Goal: Task Accomplishment & Management: Use online tool/utility

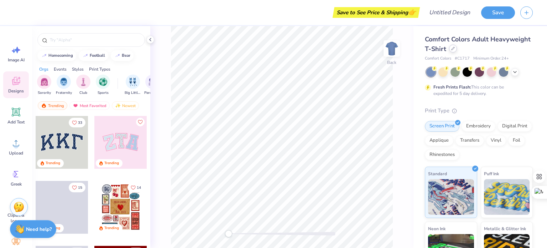
click at [457, 51] on div at bounding box center [453, 49] width 8 height 8
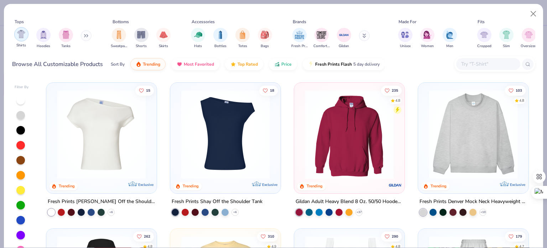
click at [18, 32] on img "filter for Shirts" at bounding box center [21, 34] width 8 height 8
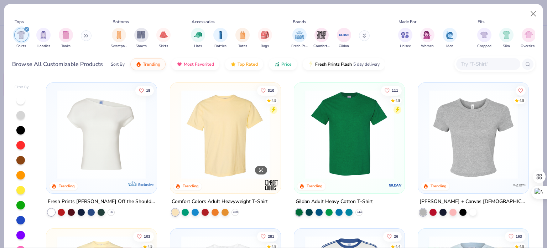
click at [216, 149] on img at bounding box center [225, 134] width 96 height 89
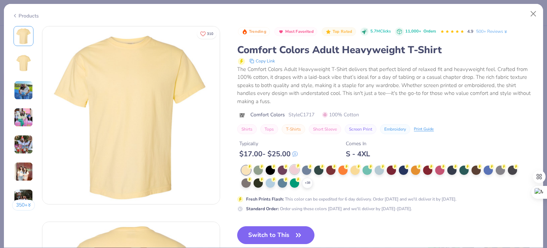
click at [290, 169] on div at bounding box center [294, 169] width 9 height 9
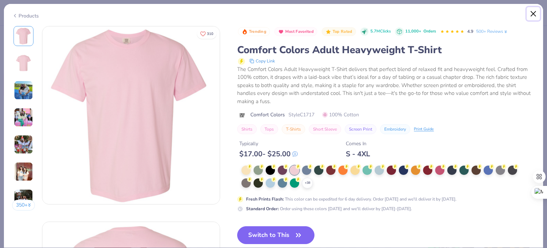
click at [534, 16] on button "Close" at bounding box center [534, 14] width 14 height 14
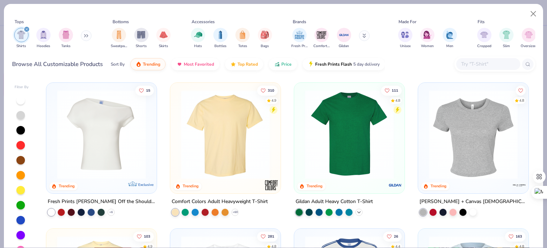
click at [356, 211] on icon at bounding box center [359, 212] width 6 height 6
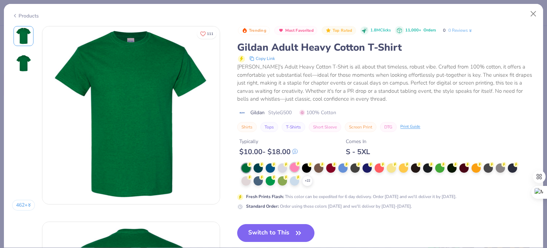
click at [293, 168] on div at bounding box center [294, 167] width 9 height 9
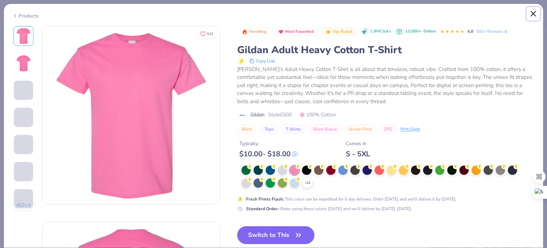
click at [533, 13] on button "Close" at bounding box center [534, 14] width 14 height 14
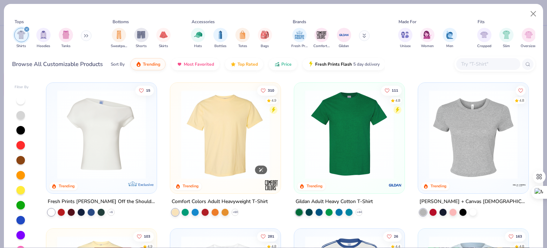
click at [218, 128] on img at bounding box center [225, 134] width 96 height 89
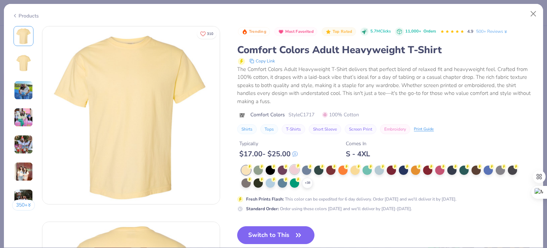
click at [296, 169] on div at bounding box center [294, 169] width 9 height 9
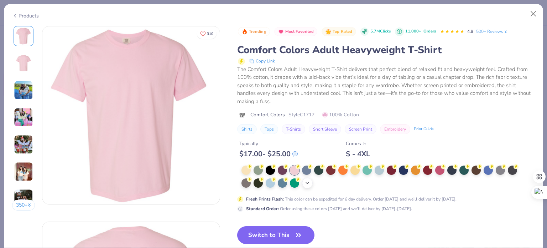
click at [307, 181] on icon at bounding box center [308, 183] width 6 height 6
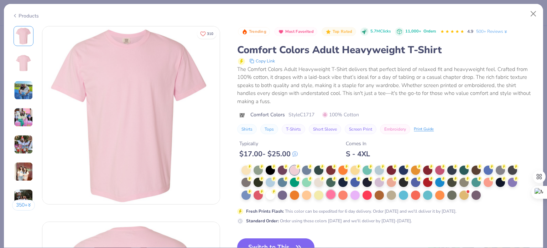
click at [331, 196] on div at bounding box center [330, 194] width 9 height 9
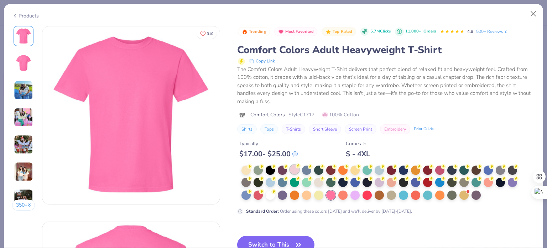
click at [295, 171] on div at bounding box center [294, 169] width 9 height 9
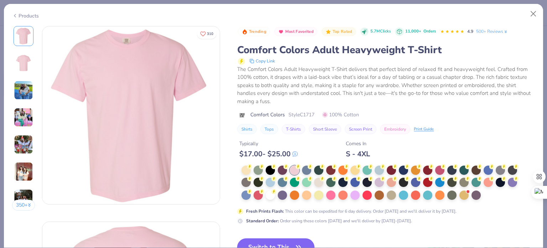
scroll to position [61, 0]
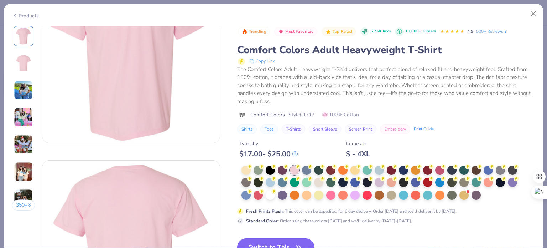
click at [292, 239] on button "Switch to This" at bounding box center [275, 247] width 77 height 18
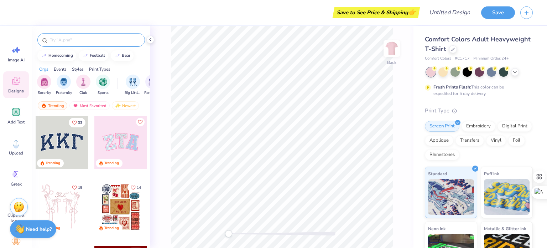
click at [66, 38] on input "text" at bounding box center [94, 39] width 91 height 7
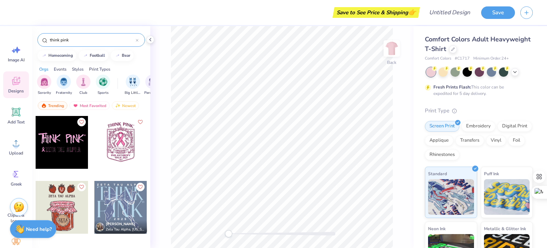
type input "think pink"
click at [19, 113] on icon at bounding box center [16, 112] width 7 height 7
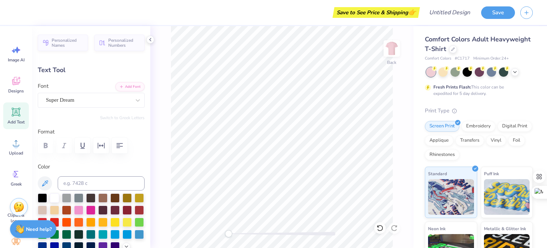
click at [84, 103] on div "Super Dream" at bounding box center [88, 99] width 86 height 11
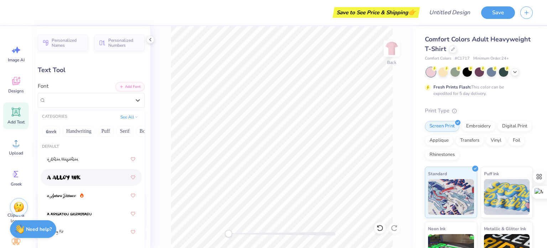
scroll to position [429, 0]
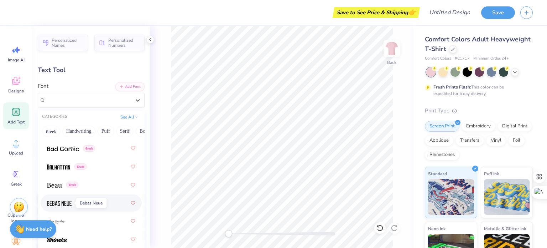
click at [65, 201] on img at bounding box center [59, 203] width 25 height 5
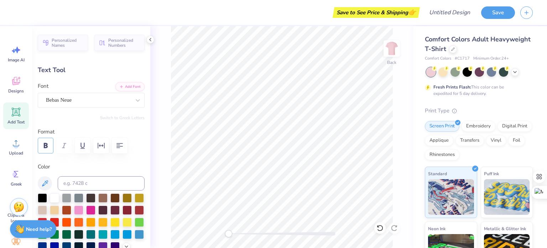
click at [43, 145] on icon "button" at bounding box center [45, 145] width 9 height 9
type textarea "Think pink"
type input "7.77"
type input "3.00"
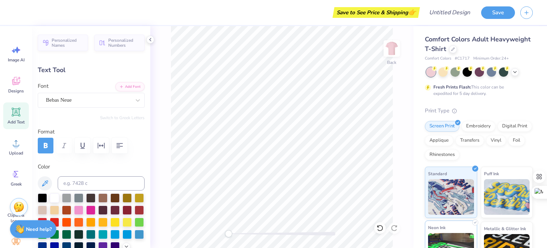
type input "9.31"
type input "1.94"
type input "10.53"
type input "2.19"
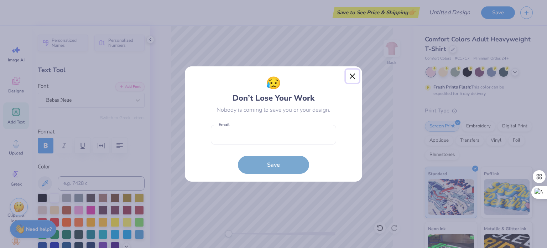
click at [349, 77] on button "Close" at bounding box center [353, 77] width 14 height 14
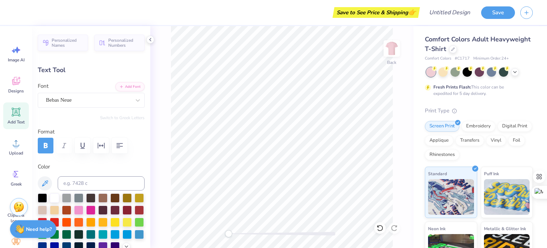
type input "8.35"
click at [15, 114] on icon at bounding box center [16, 112] width 7 height 7
type input "5.59"
type input "1.62"
type input "11.69"
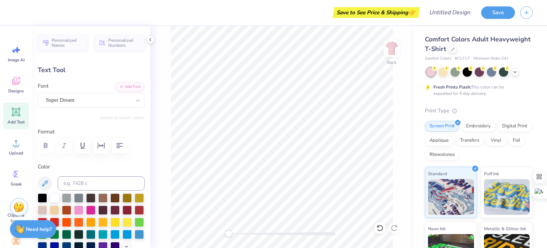
scroll to position [6, 2]
click at [91, 104] on div "Super Dream" at bounding box center [88, 99] width 86 height 11
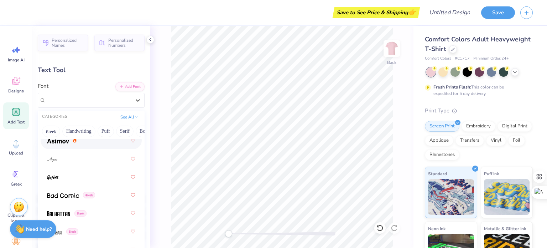
scroll to position [386, 0]
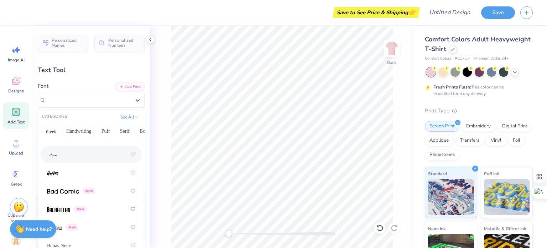
click at [56, 157] on span at bounding box center [52, 154] width 10 height 7
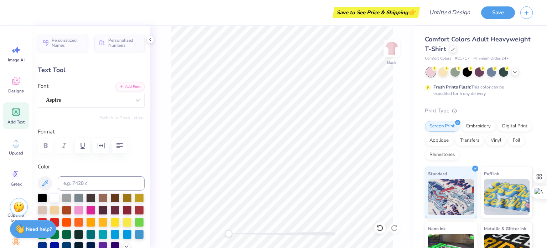
scroll to position [6, 2]
type textarea "Zeta Tau Alpha"
type input "10.56"
type input "2.15"
type input "11.43"
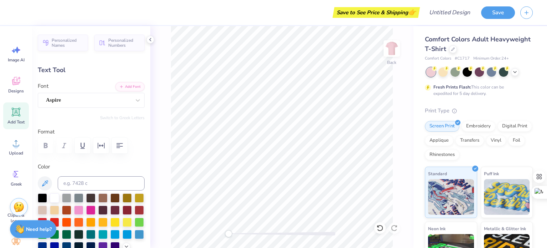
type input "5.71"
type input "1.16"
type input "10.96"
click at [74, 101] on div "Aspire" at bounding box center [88, 99] width 86 height 11
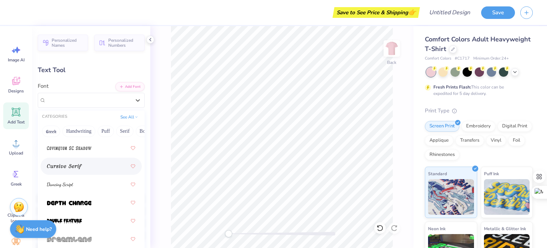
scroll to position [1690, 0]
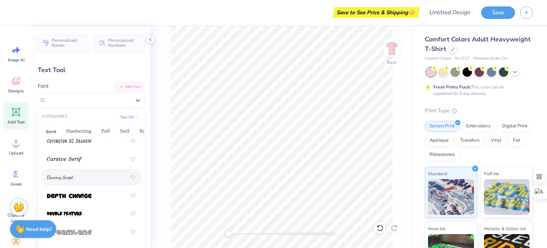
click at [60, 180] on span at bounding box center [60, 177] width 26 height 7
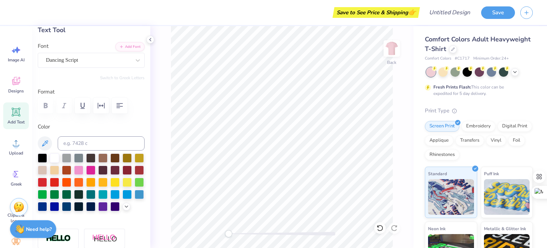
scroll to position [26, 0]
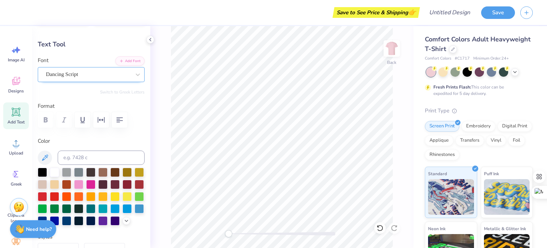
click at [95, 75] on div "Dancing Script" at bounding box center [88, 74] width 86 height 11
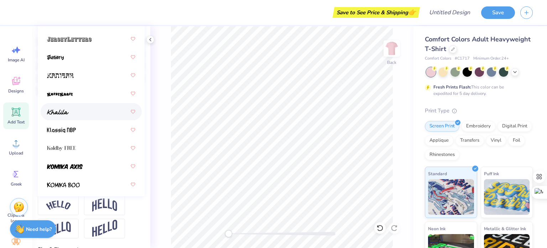
scroll to position [2745, 0]
click at [65, 111] on img at bounding box center [58, 111] width 22 height 5
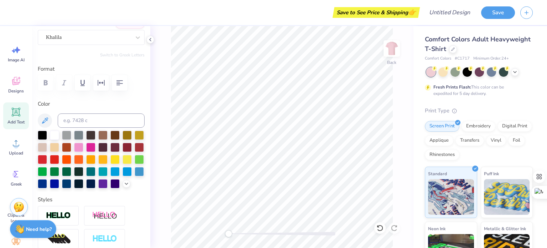
scroll to position [68, 0]
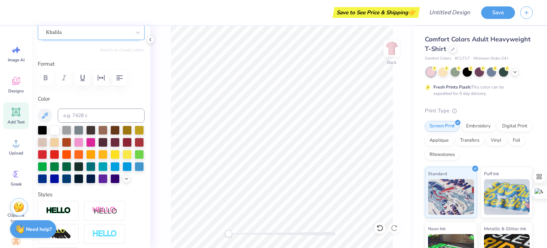
click at [78, 37] on div "Khalila" at bounding box center [88, 32] width 86 height 11
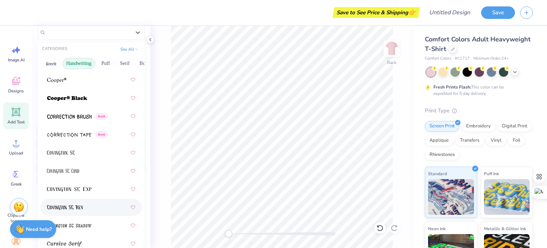
scroll to position [1567, 0]
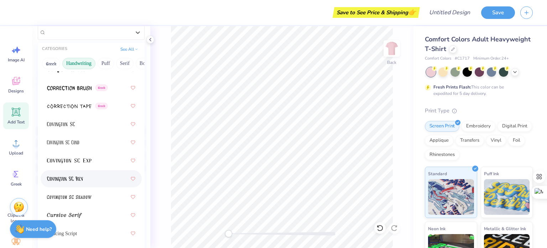
click at [76, 62] on button "Handwriting" at bounding box center [78, 63] width 33 height 11
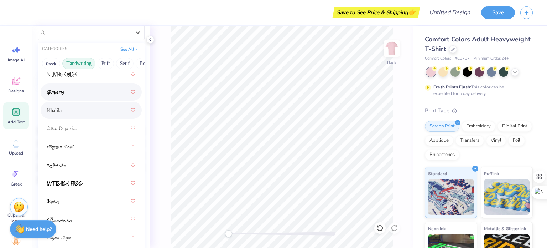
scroll to position [185, 0]
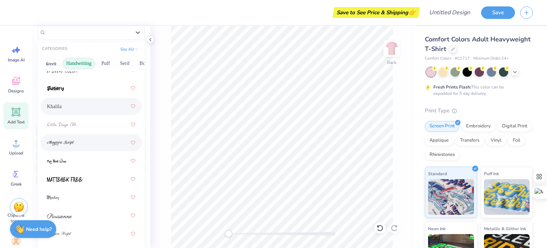
click at [70, 141] on img at bounding box center [60, 142] width 27 height 5
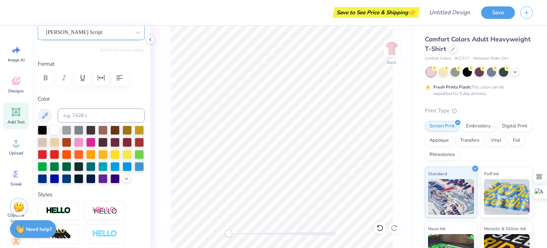
click at [80, 32] on div "Magiera Script" at bounding box center [88, 32] width 86 height 11
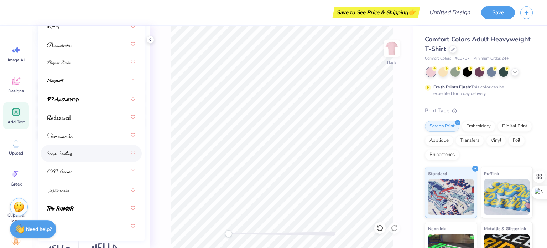
scroll to position [115, 0]
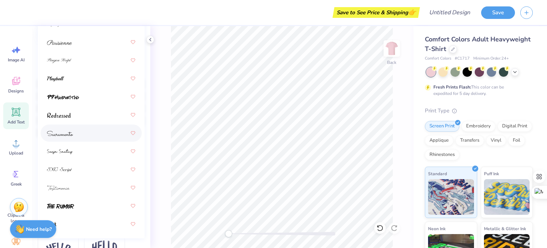
click at [67, 137] on div at bounding box center [91, 133] width 88 height 13
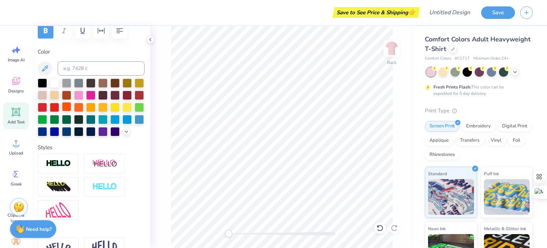
type input "10.53"
type input "2.19"
click at [124, 134] on icon at bounding box center [127, 131] width 6 height 6
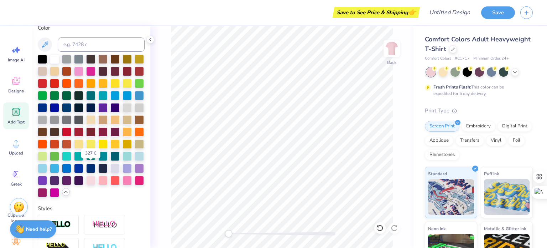
scroll to position [139, 0]
click at [83, 70] on div at bounding box center [78, 70] width 9 height 9
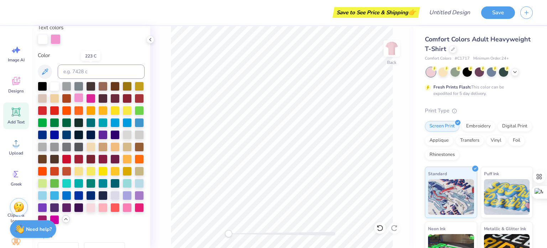
scroll to position [167, 0]
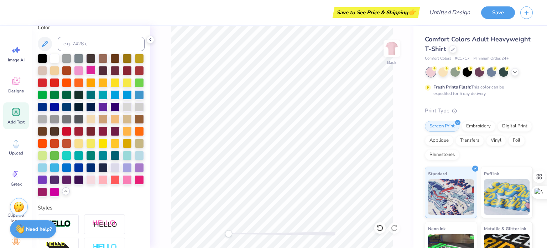
click at [96, 71] on div at bounding box center [90, 69] width 9 height 9
click at [123, 184] on div at bounding box center [127, 178] width 9 height 9
click at [135, 184] on div at bounding box center [139, 178] width 9 height 9
click at [108, 184] on div at bounding box center [102, 178] width 9 height 9
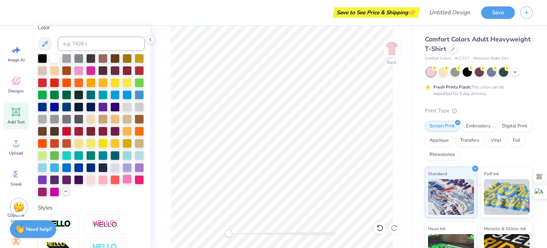
click at [123, 184] on div at bounding box center [127, 178] width 9 height 9
click at [135, 184] on div at bounding box center [139, 178] width 9 height 9
click at [46, 43] on icon at bounding box center [45, 44] width 9 height 9
click at [96, 70] on div at bounding box center [90, 69] width 9 height 9
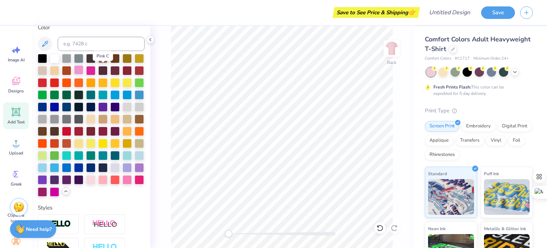
click at [83, 72] on div at bounding box center [78, 69] width 9 height 9
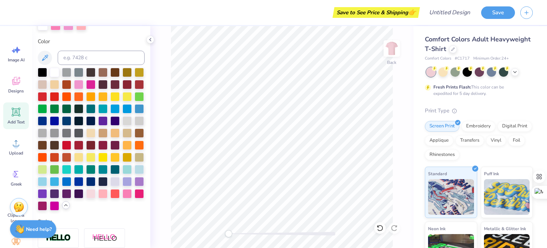
scroll to position [154, 0]
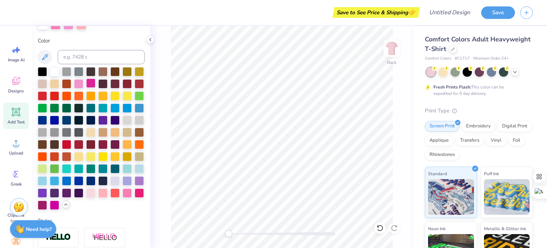
click at [96, 82] on div at bounding box center [90, 82] width 9 height 9
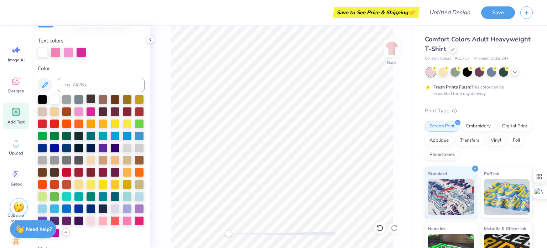
scroll to position [87, 0]
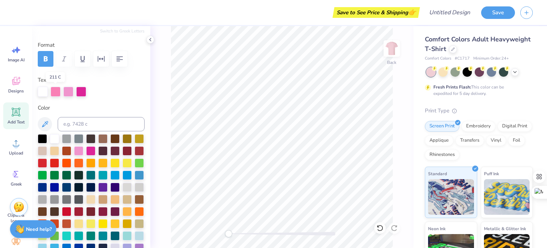
click at [57, 93] on div at bounding box center [56, 92] width 10 height 10
click at [57, 91] on div at bounding box center [56, 92] width 10 height 10
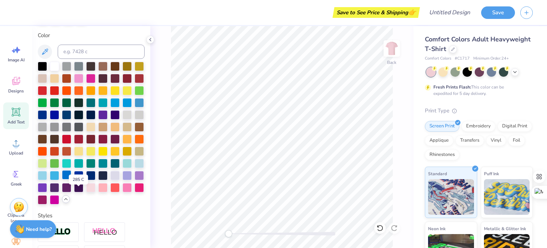
scroll to position [159, 0]
click at [123, 191] on div at bounding box center [127, 186] width 9 height 9
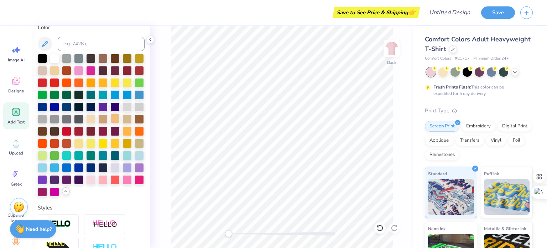
scroll to position [167, 0]
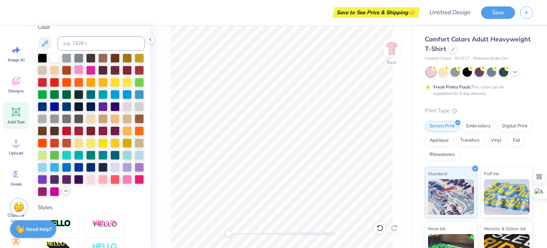
click at [83, 67] on div at bounding box center [78, 69] width 9 height 9
click at [96, 70] on div at bounding box center [90, 69] width 9 height 9
click at [123, 183] on div at bounding box center [127, 178] width 9 height 9
click at [83, 71] on div at bounding box center [78, 69] width 9 height 9
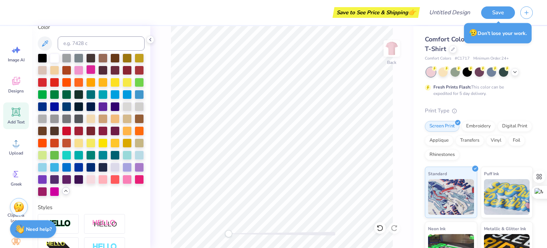
click at [96, 70] on div at bounding box center [90, 69] width 9 height 9
click at [302, 7] on div "Save to See Price & Shipping 👉" at bounding box center [243, 12] width 350 height 25
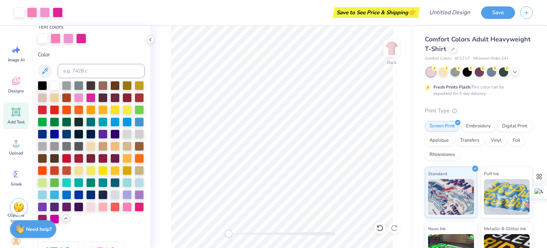
type input "2.73"
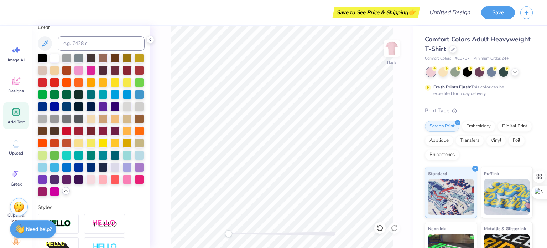
type textarea "ThiIn your own words, describe how to determine the handedness of a door. nk pi…"
type input "14.17"
type input "1.07"
type input "6.18"
type textarea "ThiIn your own words, describe how to determine the handedness of a door. nk pik"
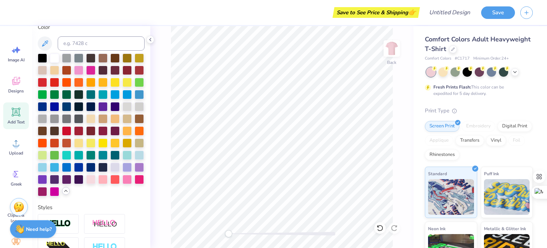
scroll to position [6, 1]
type input "10.53"
type input "2.19"
type input "2.73"
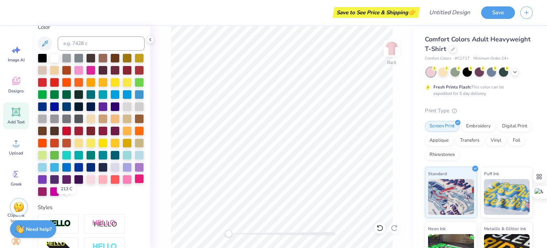
click at [135, 183] on div at bounding box center [139, 178] width 9 height 9
click at [168, 194] on div "Back" at bounding box center [281, 137] width 263 height 222
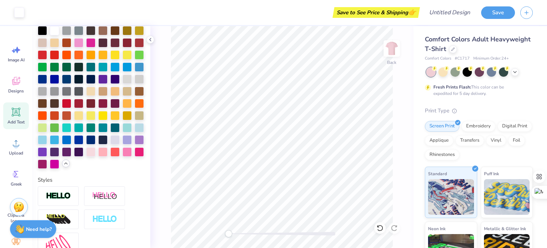
type input "7.67"
type input "1.54"
type input "10.77"
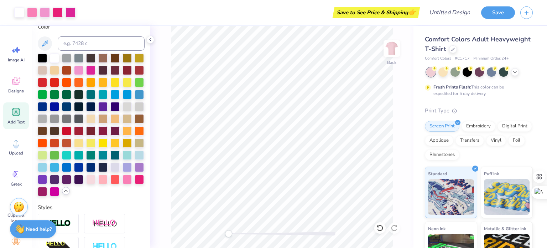
type input "10.53"
type input "2.19"
type input "2.73"
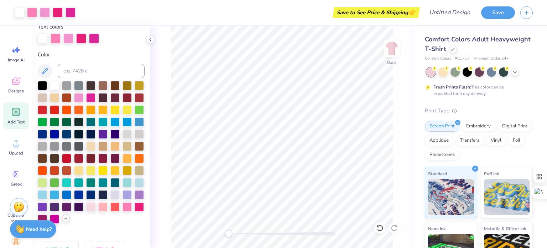
scroll to position [167, 0]
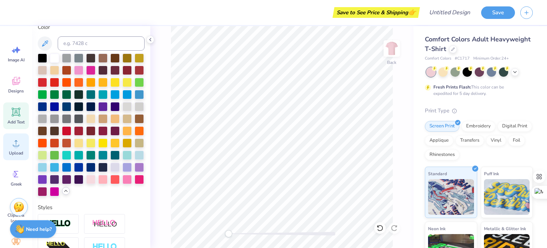
click at [17, 143] on icon at bounding box center [16, 143] width 11 height 11
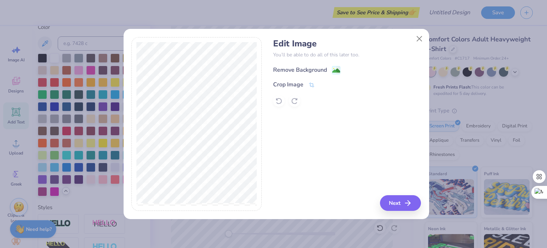
click at [329, 70] on div "Remove Background" at bounding box center [306, 70] width 67 height 9
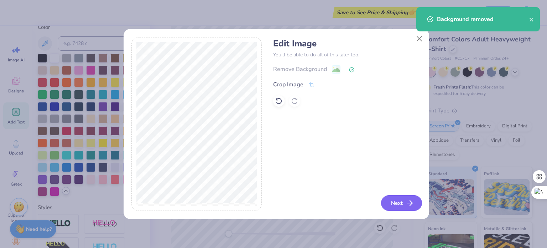
click at [397, 204] on button "Next" at bounding box center [401, 203] width 41 height 16
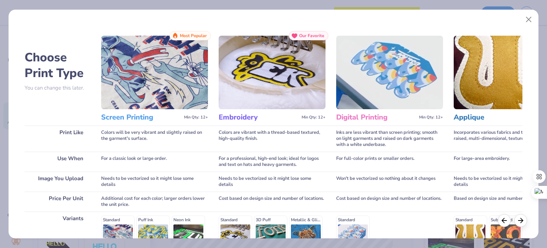
scroll to position [107, 0]
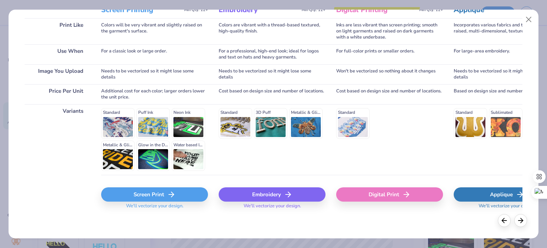
click at [134, 195] on div "Screen Print" at bounding box center [154, 194] width 107 height 14
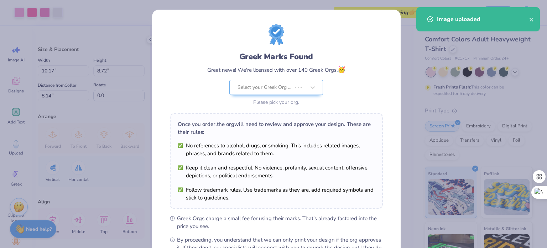
click at [285, 126] on body "Art colors Save to See Price & Shipping 👉 Design Title Save Image AI Designs Ad…" at bounding box center [273, 124] width 547 height 248
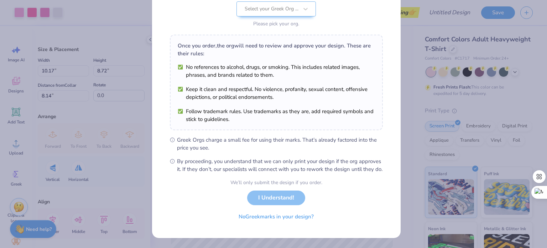
scroll to position [85, 0]
click at [269, 212] on button "No Greek marks in your design?" at bounding box center [276, 214] width 87 height 15
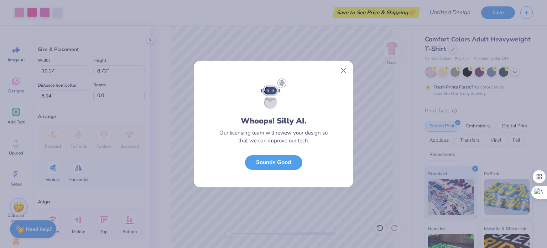
scroll to position [0, 0]
click at [284, 165] on button "Sounds Good" at bounding box center [273, 160] width 57 height 15
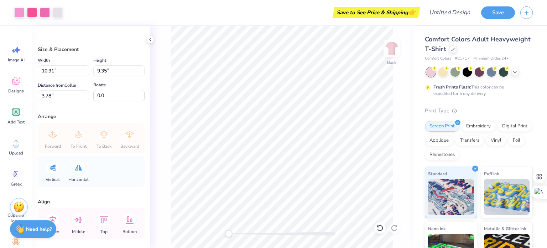
type input "10.91"
type input "9.35"
type input "3.78"
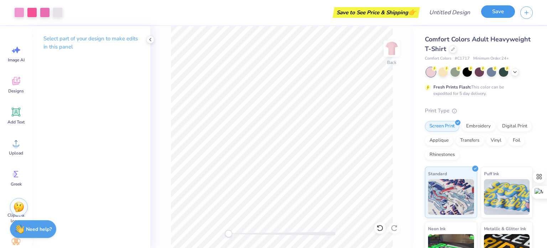
click at [502, 11] on button "Save" at bounding box center [499, 11] width 34 height 12
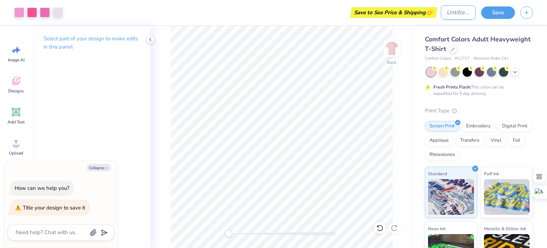
type textarea "x"
click at [459, 14] on input "Design Title" at bounding box center [458, 12] width 35 height 14
type input "p"
type textarea "x"
type input "ph"
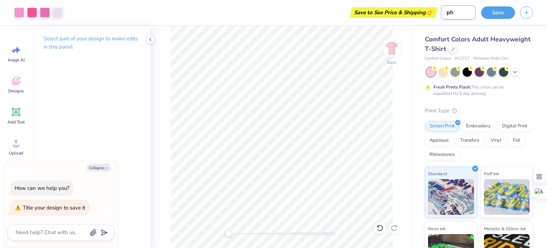
type textarea "x"
type input "phi"
type textarea "x"
type input "phio"
type textarea "x"
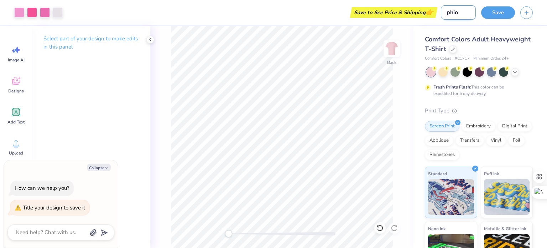
type input "phi"
type textarea "x"
type input "phil"
type textarea "x"
type input "philo"
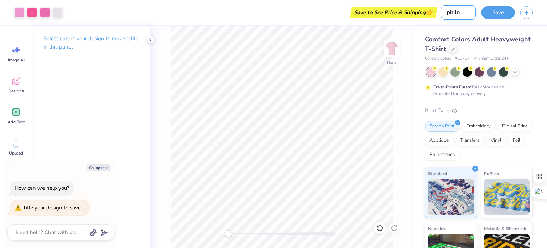
type textarea "x"
type input "philo"
type textarea "x"
type input "philo s"
type textarea "x"
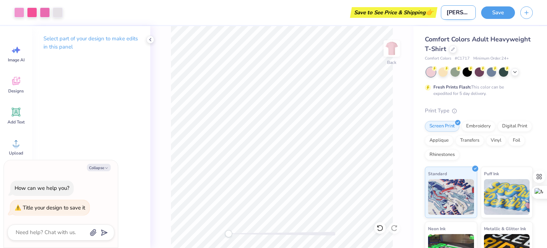
type input "philo sh"
type textarea "x"
type input "philo shi"
type textarea "x"
type input "philo shir"
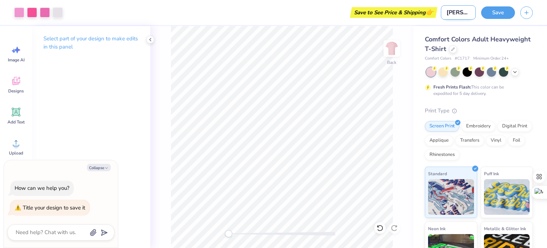
type textarea "x"
type input "philo shiry"
type textarea "x"
type input "philo shir"
type textarea "x"
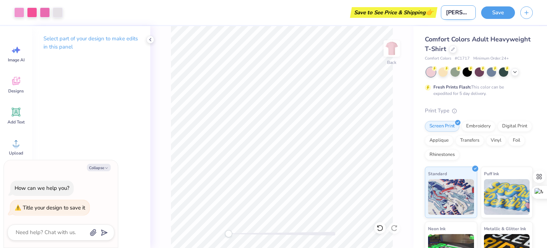
type input "philo shirt"
type textarea "x"
type input "philo shirt"
type textarea "x"
type input "philo shirt i"
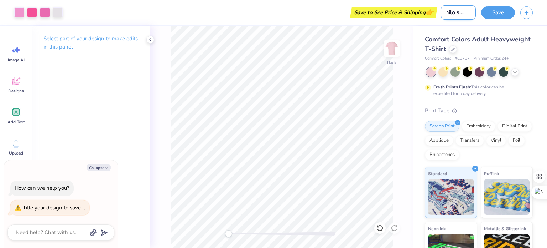
type textarea "x"
type input "philo shirt id"
type textarea "x"
type input "philo shirt idea"
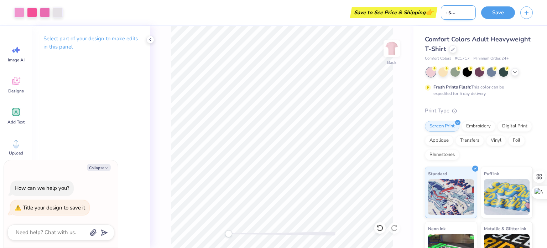
type textarea "x"
type input "philo shirt idea"
click at [506, 11] on button "Save" at bounding box center [499, 11] width 34 height 12
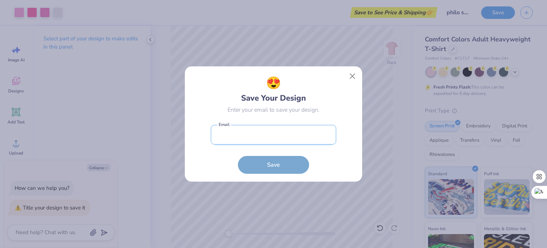
click at [233, 133] on input "email" at bounding box center [273, 135] width 125 height 20
type input "emilyguardino04@gmail.com"
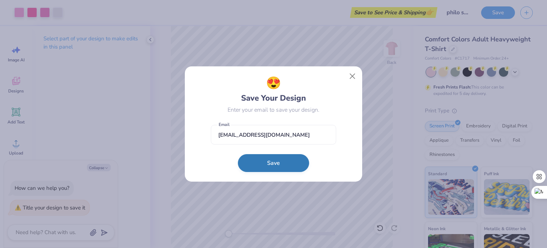
click at [254, 157] on button "Save" at bounding box center [273, 163] width 71 height 18
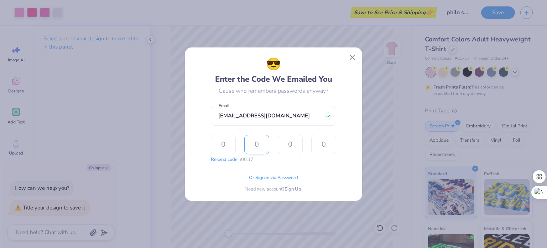
type input "7"
type input "9"
type input "1"
type input "2"
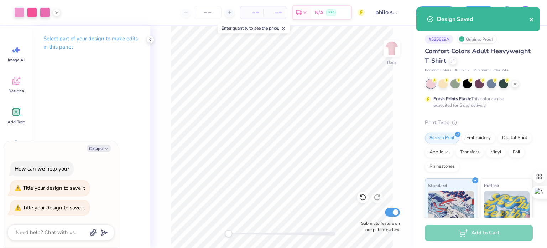
click at [531, 20] on icon "close" at bounding box center [532, 20] width 4 height 4
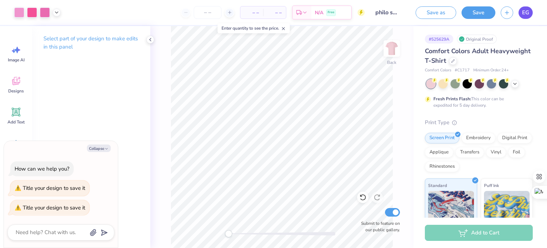
type textarea "x"
click at [529, 17] on link "EG" at bounding box center [526, 12] width 14 height 12
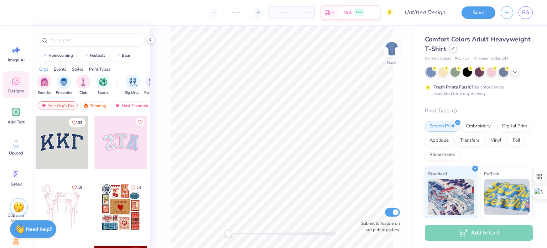
click at [455, 48] on icon at bounding box center [454, 49] width 4 height 4
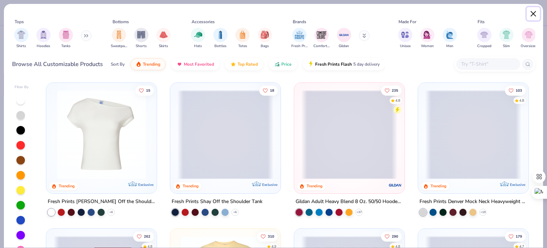
click at [532, 17] on button "Close" at bounding box center [534, 14] width 14 height 14
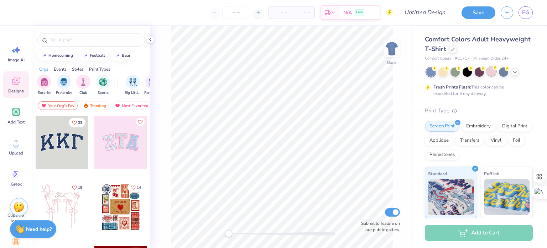
click at [490, 70] on div at bounding box center [491, 71] width 9 height 9
click at [16, 144] on circle at bounding box center [16, 145] width 5 height 5
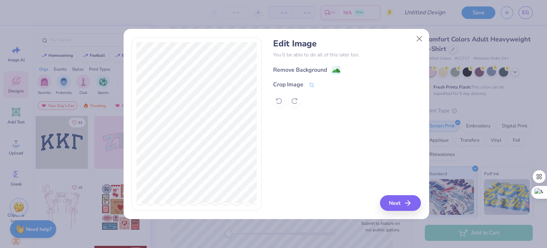
click at [336, 70] on image at bounding box center [337, 71] width 8 height 8
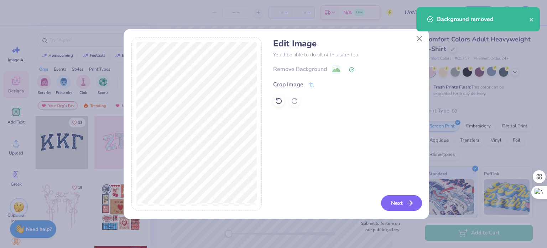
click at [388, 206] on button "Next" at bounding box center [401, 203] width 41 height 16
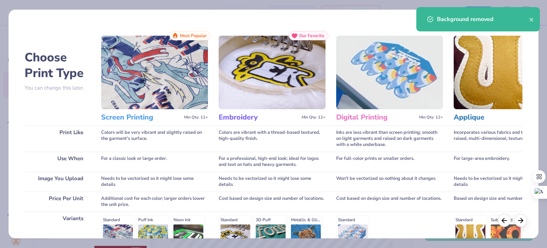
scroll to position [107, 0]
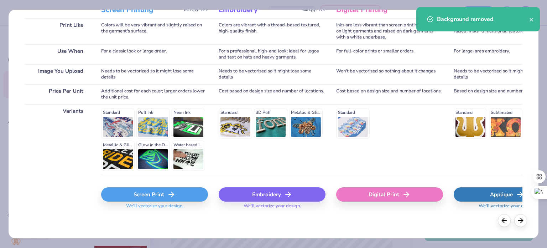
click at [127, 198] on div "Screen Print" at bounding box center [154, 194] width 107 height 14
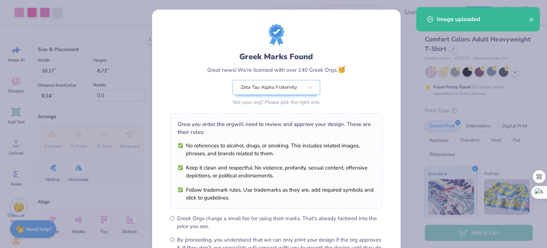
scroll to position [85, 0]
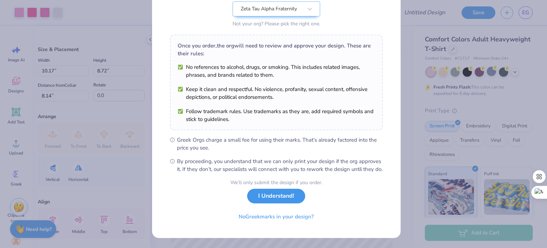
click at [268, 199] on button "I Understand!" at bounding box center [276, 196] width 58 height 15
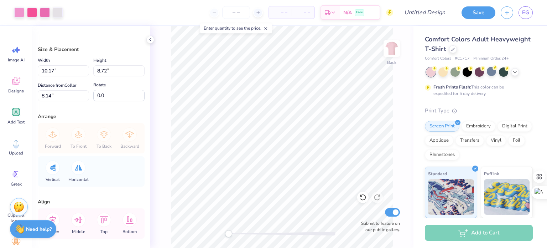
type input "12.45"
type input "10.67"
type input "3.00"
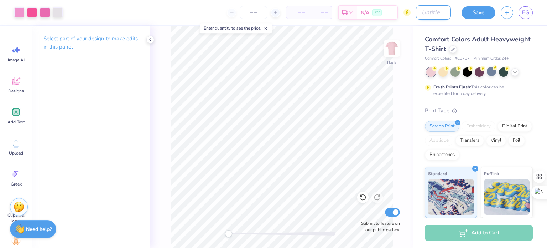
click at [426, 14] on input "Design Title" at bounding box center [433, 12] width 35 height 14
type input "philo shirt"
click at [481, 14] on button "Save" at bounding box center [479, 11] width 34 height 12
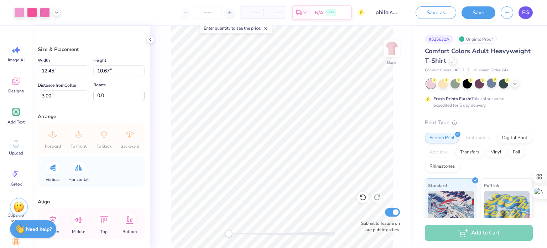
click at [522, 17] on link "EG" at bounding box center [526, 12] width 14 height 12
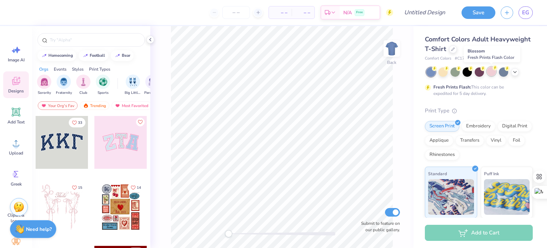
click at [495, 73] on div at bounding box center [491, 71] width 9 height 9
click at [17, 112] on icon at bounding box center [16, 112] width 7 height 7
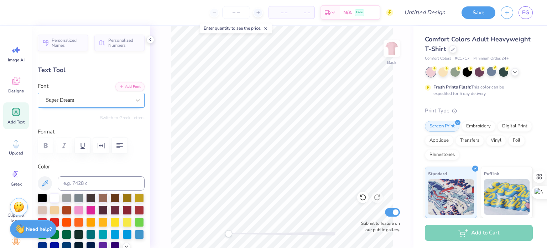
click at [77, 102] on div "Super Dream" at bounding box center [88, 99] width 86 height 11
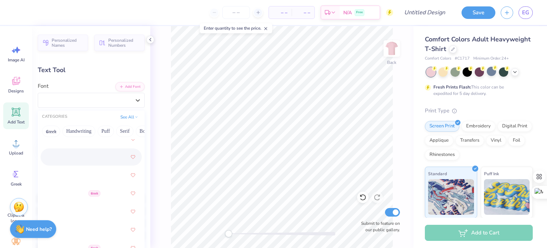
scroll to position [462, 0]
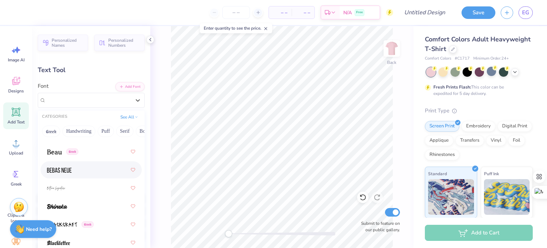
click at [68, 172] on img at bounding box center [59, 170] width 25 height 5
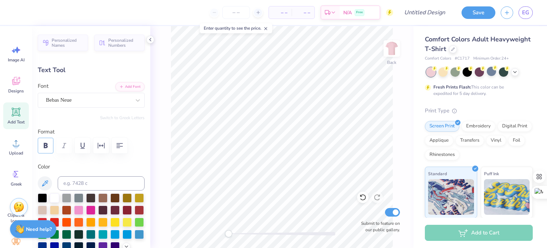
click at [48, 144] on icon "button" at bounding box center [45, 145] width 9 height 9
type textarea "Think pink"
click at [105, 150] on button "button" at bounding box center [101, 146] width 16 height 16
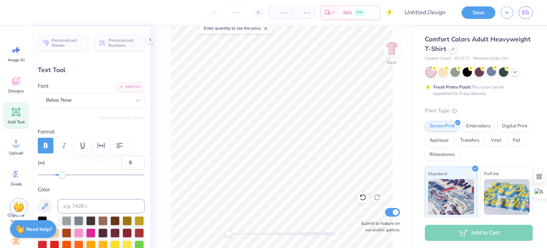
type input "7"
drag, startPoint x: 55, startPoint y: 175, endPoint x: 60, endPoint y: 176, distance: 5.7
click at [60, 176] on div "Accessibility label" at bounding box center [60, 174] width 7 height 7
click at [129, 159] on input "7" at bounding box center [133, 162] width 23 height 14
click at [134, 165] on input "6" at bounding box center [133, 162] width 23 height 14
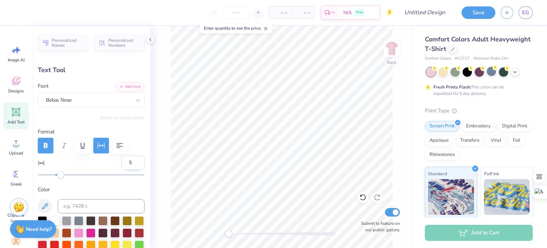
type input "5"
click at [133, 165] on input "5" at bounding box center [133, 162] width 23 height 14
click at [122, 178] on div "Personalized Names Personalized Numbers Text Tool Add Font Font Bebas Neue Swit…" at bounding box center [91, 137] width 118 height 222
type input "4"
click at [133, 165] on input "4" at bounding box center [133, 162] width 23 height 14
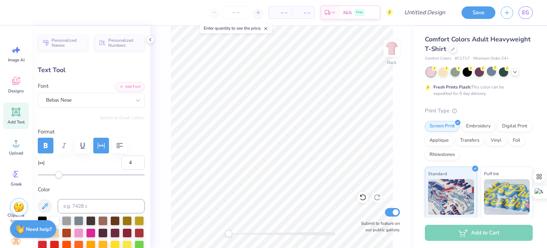
click at [120, 177] on div at bounding box center [91, 174] width 107 height 7
type input "10.08"
type input "1.90"
type input "3.32"
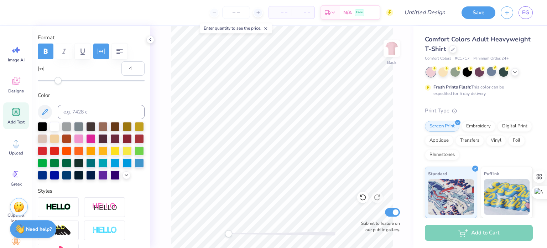
scroll to position [6, 1]
click at [83, 139] on div at bounding box center [78, 137] width 9 height 9
click at [124, 177] on icon at bounding box center [127, 174] width 6 height 6
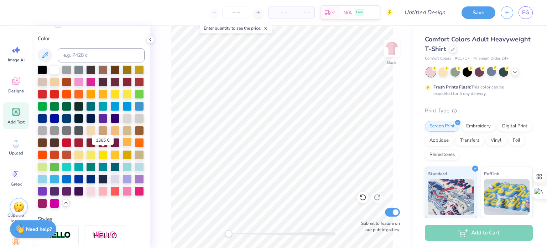
scroll to position [150, 0]
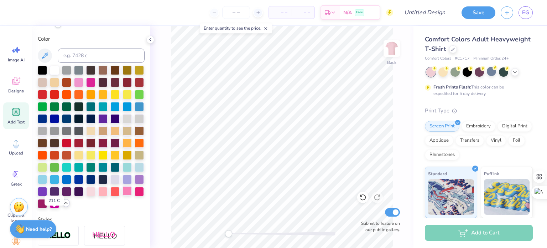
click at [123, 195] on div at bounding box center [127, 190] width 9 height 9
type input "10.99"
type input "2.07"
type input "3.00"
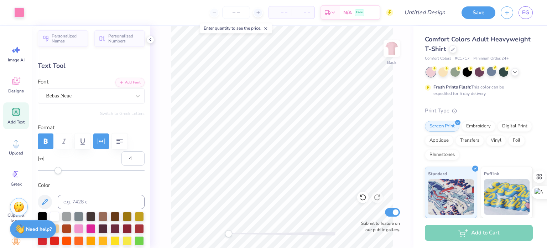
scroll to position [5, 0]
click at [18, 115] on icon at bounding box center [16, 112] width 9 height 9
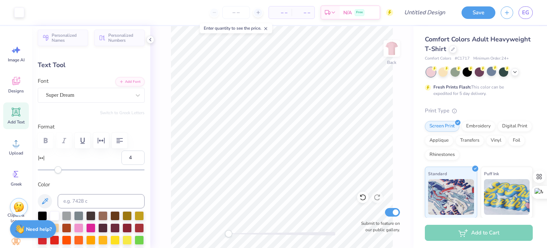
type input "1.62"
type input "11.69"
type input "0"
click at [118, 97] on div "Super Dream" at bounding box center [88, 94] width 86 height 11
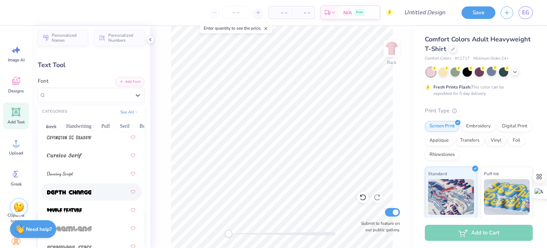
scroll to position [1688, 0]
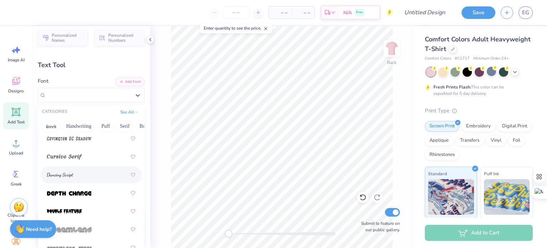
click at [60, 176] on img at bounding box center [60, 175] width 26 height 5
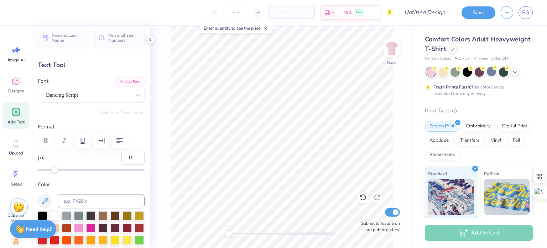
scroll to position [6, 1]
type textarea "Zeta Tau Alpha"
type input "12.99"
type input "2.31"
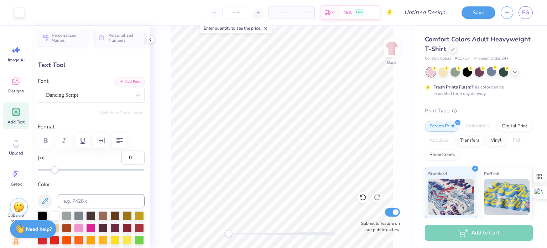
type input "11.34"
type input "7.44"
type input "1.32"
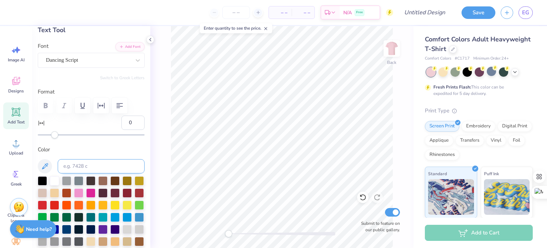
scroll to position [48, 0]
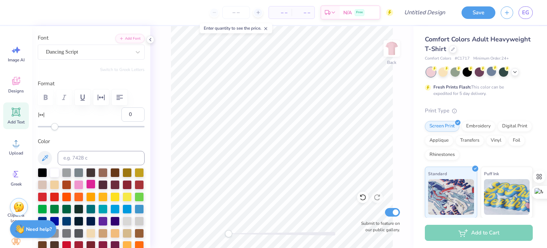
click at [96, 186] on div at bounding box center [90, 183] width 9 height 9
type input "10.52"
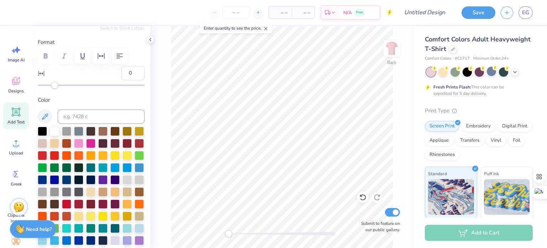
scroll to position [88, 0]
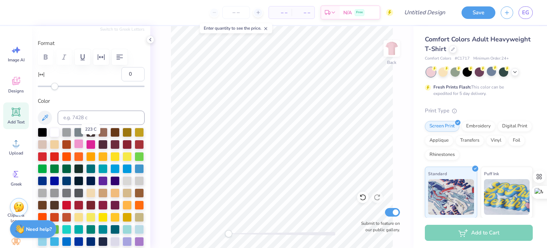
click at [83, 144] on div at bounding box center [78, 143] width 9 height 9
type input "10.99"
type input "2.07"
type input "5.54"
type input "4"
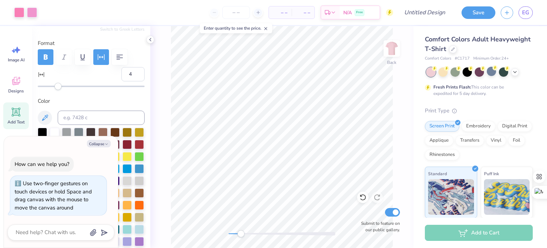
type textarea "x"
drag, startPoint x: 227, startPoint y: 232, endPoint x: 232, endPoint y: 232, distance: 5.0
click at [232, 232] on div "Accessibility label" at bounding box center [231, 233] width 7 height 7
type input "7.44"
type input "1.32"
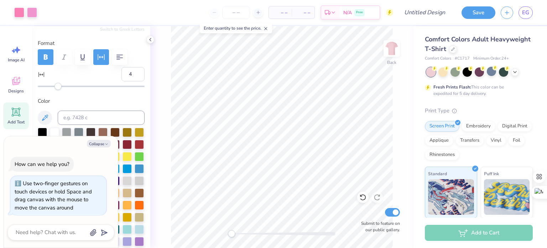
type input "10.52"
type textarea "x"
type input "0"
click at [107, 143] on icon "button" at bounding box center [106, 144] width 4 height 4
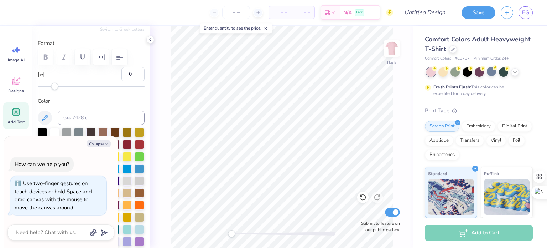
type textarea "x"
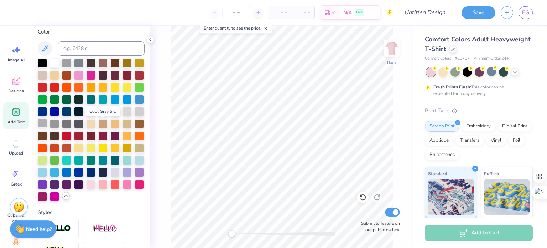
scroll to position [158, 0]
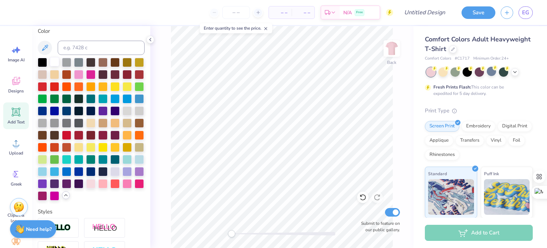
click at [56, 64] on div at bounding box center [54, 61] width 9 height 9
click at [420, 17] on input "Design Title" at bounding box center [433, 12] width 35 height 14
type input "philo shirt idea 2"
click at [480, 17] on button "Save" at bounding box center [479, 11] width 34 height 12
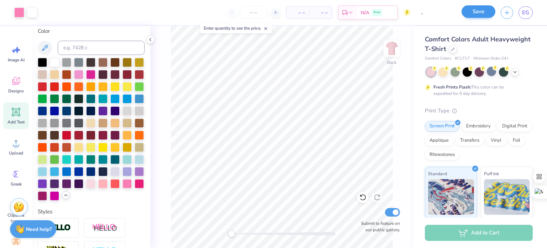
scroll to position [0, 0]
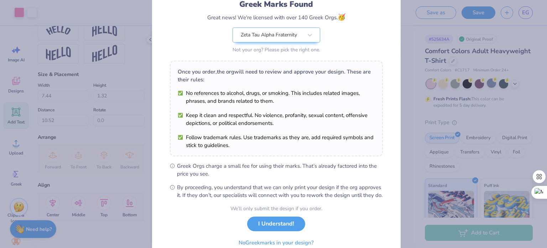
scroll to position [85, 0]
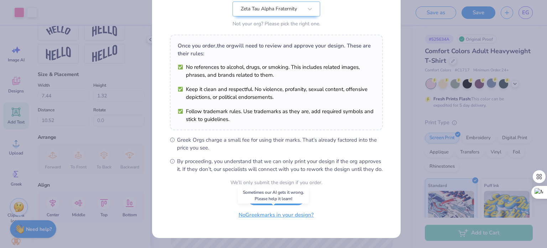
click at [299, 215] on button "No Greek marks in your design?" at bounding box center [276, 214] width 87 height 15
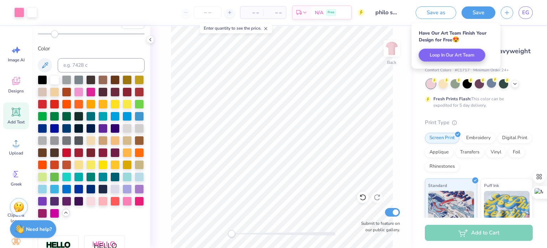
scroll to position [0, 0]
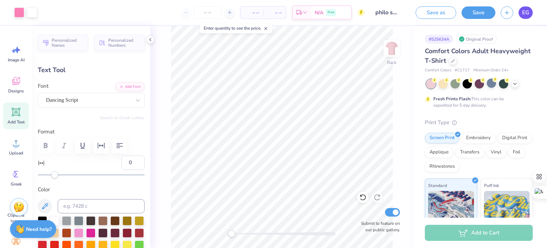
click at [525, 14] on span "EG" at bounding box center [526, 13] width 7 height 8
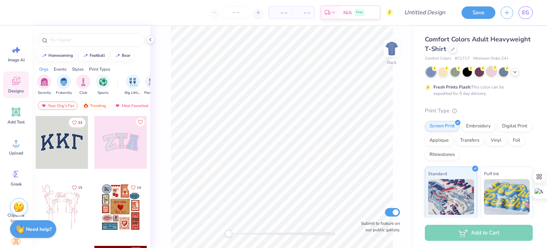
click at [493, 66] on circle at bounding box center [495, 67] width 5 height 5
click at [68, 41] on input "text" at bounding box center [94, 39] width 91 height 7
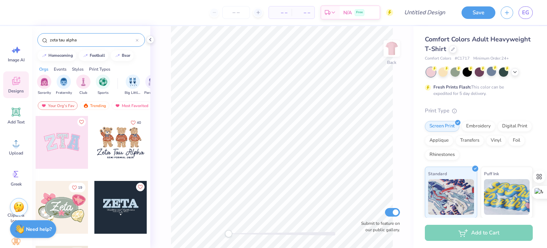
click at [88, 40] on input "zeta tau alpha" at bounding box center [92, 39] width 87 height 7
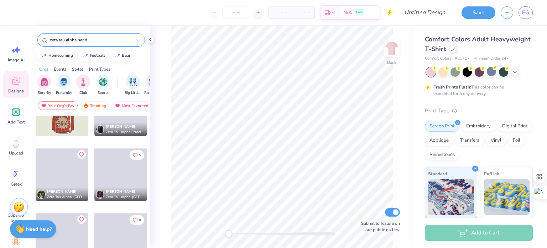
scroll to position [425, 0]
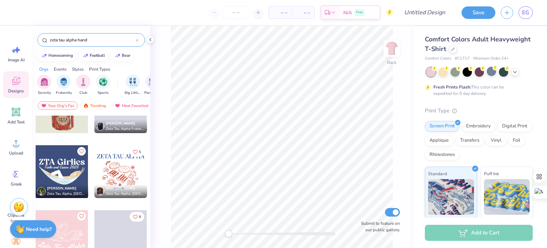
click at [93, 41] on input "zeta tau alpha hand" at bounding box center [92, 39] width 87 height 7
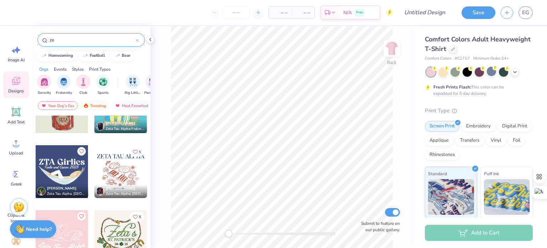
type input "z"
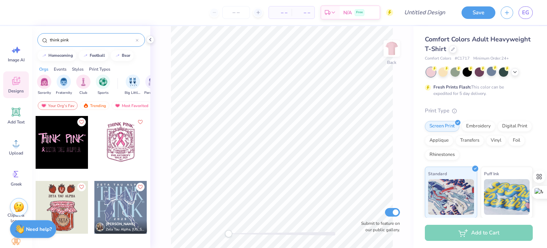
type input "think pink"
click at [19, 180] on div "Greek" at bounding box center [16, 177] width 26 height 27
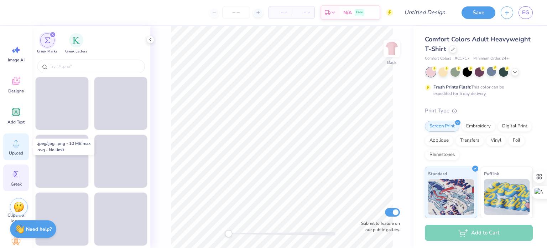
click at [19, 149] on div "Upload" at bounding box center [16, 146] width 26 height 27
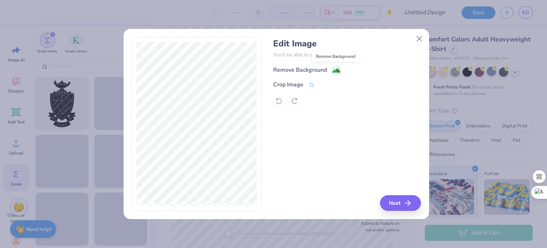
click at [335, 68] on image at bounding box center [337, 71] width 8 height 8
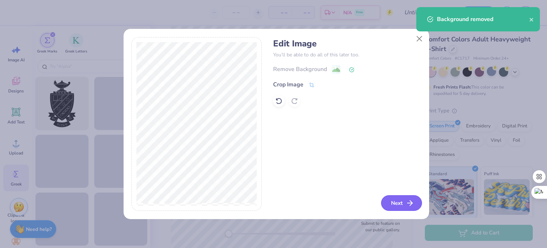
click at [400, 198] on button "Next" at bounding box center [401, 203] width 41 height 16
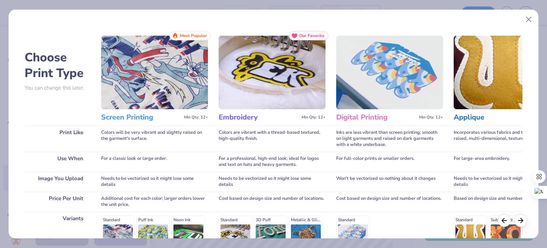
scroll to position [107, 0]
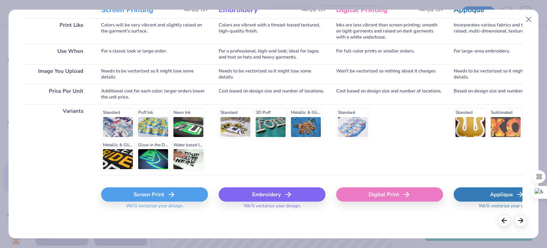
click at [161, 198] on div "Screen Print" at bounding box center [154, 194] width 107 height 14
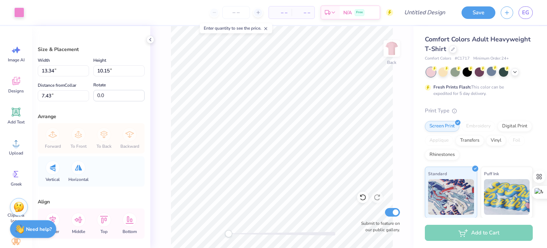
type input "4.68"
type input "3.56"
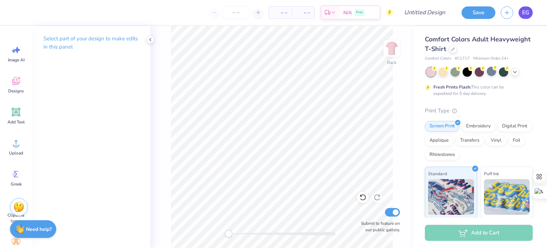
click at [529, 16] on span "EG" at bounding box center [526, 13] width 7 height 8
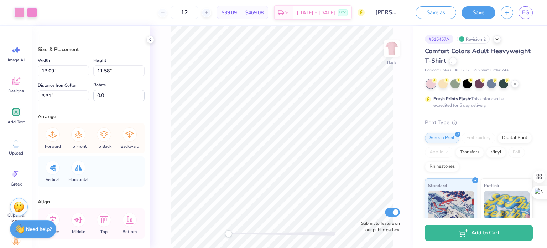
type input "11.38"
type input "10.07"
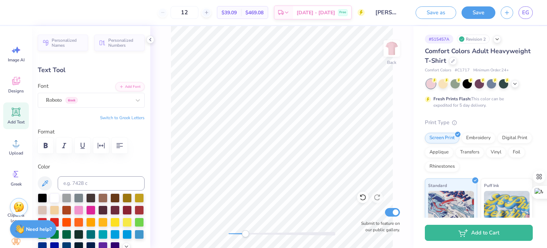
click at [245, 229] on div "Back Submit to feature on our public gallery." at bounding box center [281, 137] width 263 height 222
type input "3.16"
drag, startPoint x: 240, startPoint y: 231, endPoint x: 228, endPoint y: 235, distance: 12.5
click at [228, 235] on div "Accessibility label" at bounding box center [228, 233] width 7 height 7
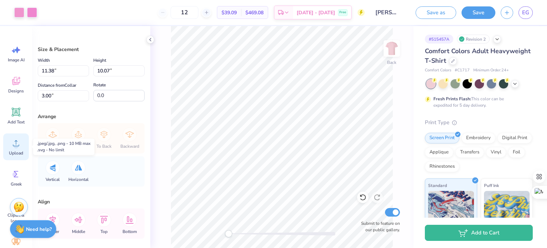
click at [14, 148] on div "Upload" at bounding box center [16, 146] width 26 height 27
click at [17, 118] on div "Add Text" at bounding box center [16, 115] width 26 height 27
click at [21, 11] on div at bounding box center [19, 12] width 10 height 10
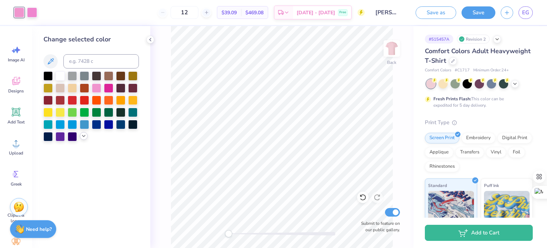
click at [83, 135] on icon at bounding box center [84, 136] width 6 height 6
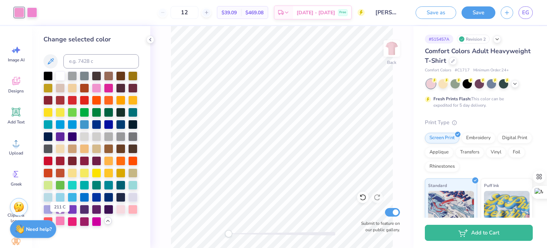
click at [58, 221] on div at bounding box center [60, 220] width 9 height 9
click at [30, 10] on div at bounding box center [32, 12] width 10 height 10
click at [64, 222] on div at bounding box center [60, 220] width 9 height 9
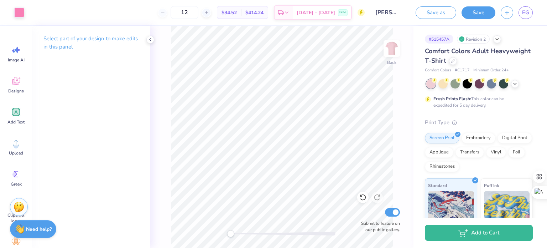
click at [231, 237] on div "Back Submit to feature on our public gallery." at bounding box center [281, 137] width 263 height 222
click at [473, 14] on button "Save" at bounding box center [479, 11] width 34 height 12
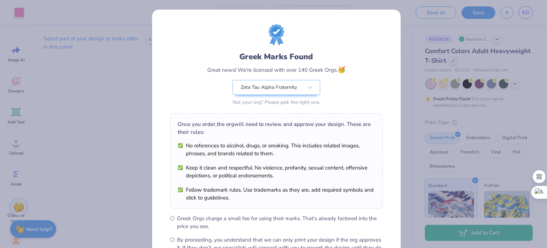
scroll to position [85, 0]
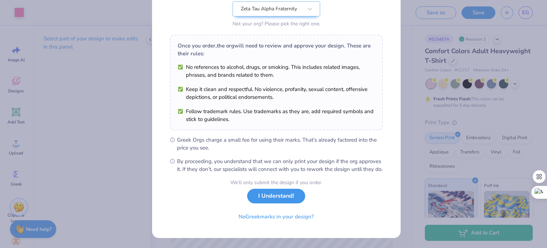
click at [270, 199] on button "I Understand!" at bounding box center [276, 196] width 58 height 15
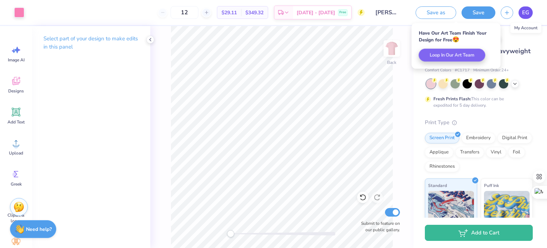
click at [530, 14] on link "EG" at bounding box center [526, 12] width 14 height 12
